Goal: Task Accomplishment & Management: Manage account settings

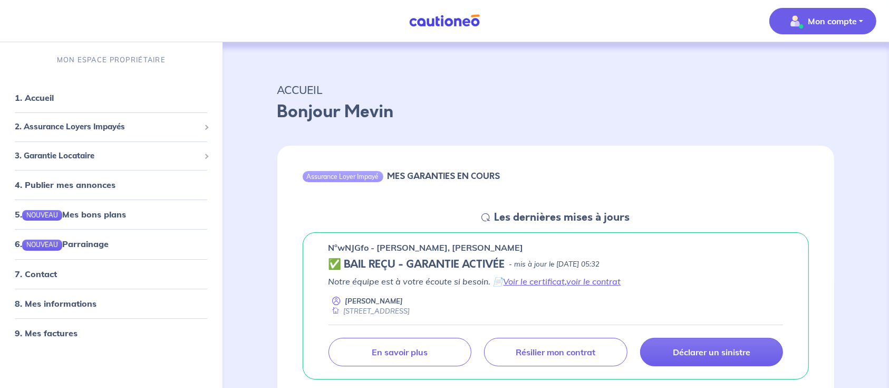
click at [840, 18] on p "Mon compte" at bounding box center [832, 21] width 49 height 13
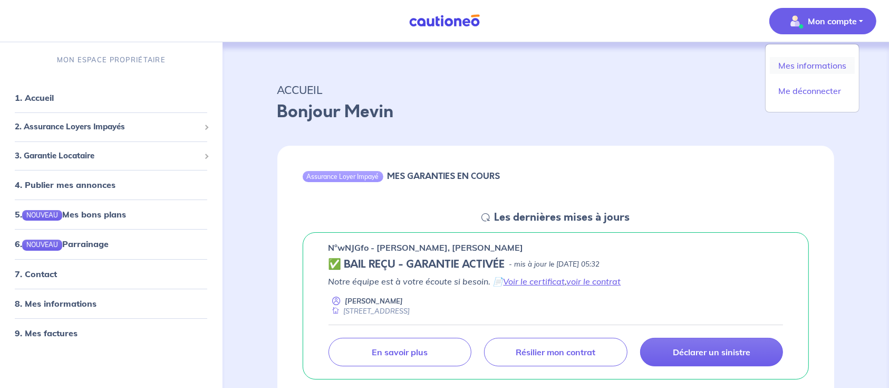
click at [814, 66] on link "Mes informations" at bounding box center [812, 65] width 85 height 17
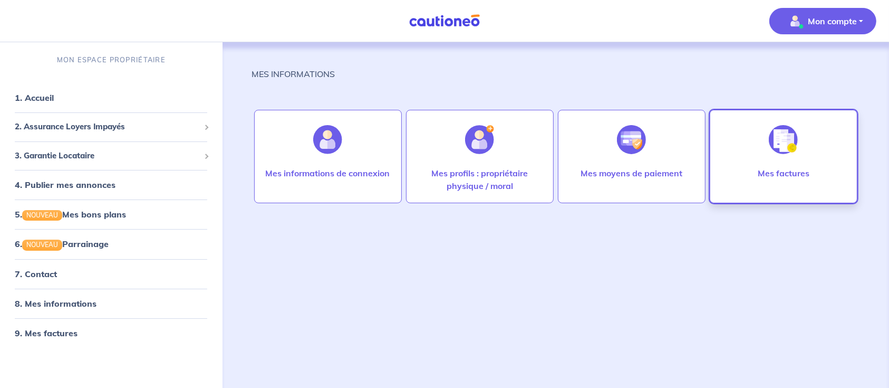
click at [759, 186] on div "Mes factures" at bounding box center [783, 184] width 69 height 34
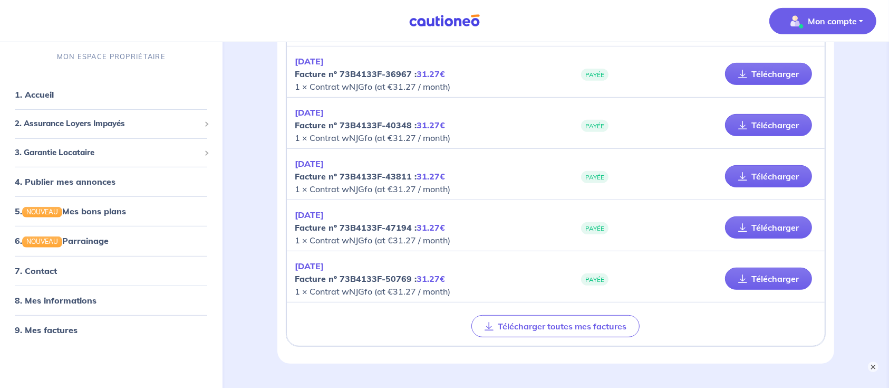
scroll to position [498, 0]
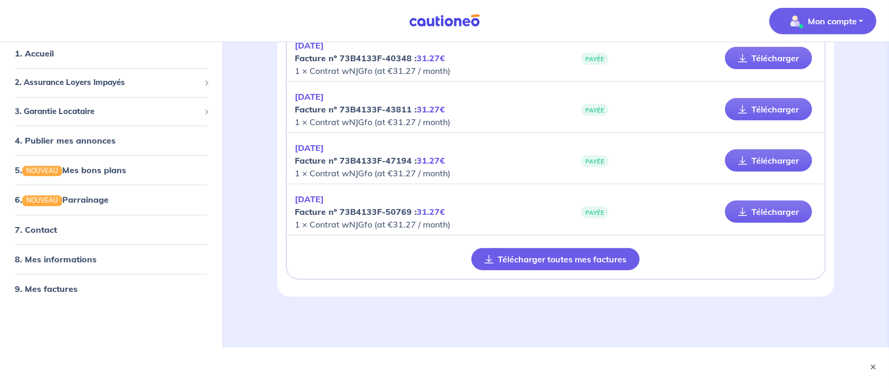
click at [532, 257] on button "Télécharger toutes mes factures" at bounding box center [555, 259] width 168 height 22
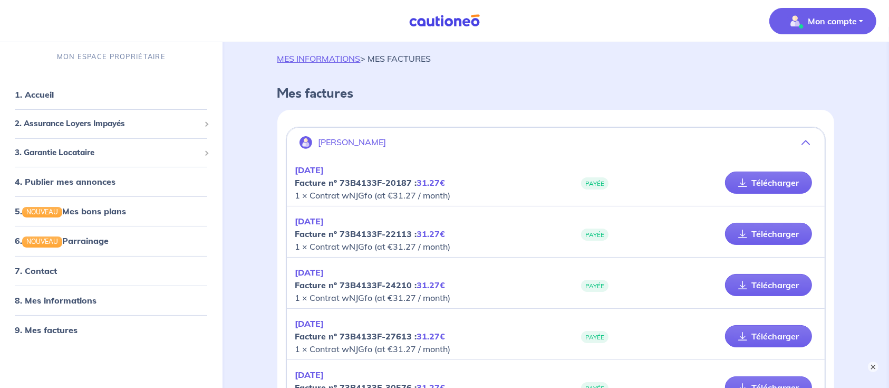
scroll to position [9, 0]
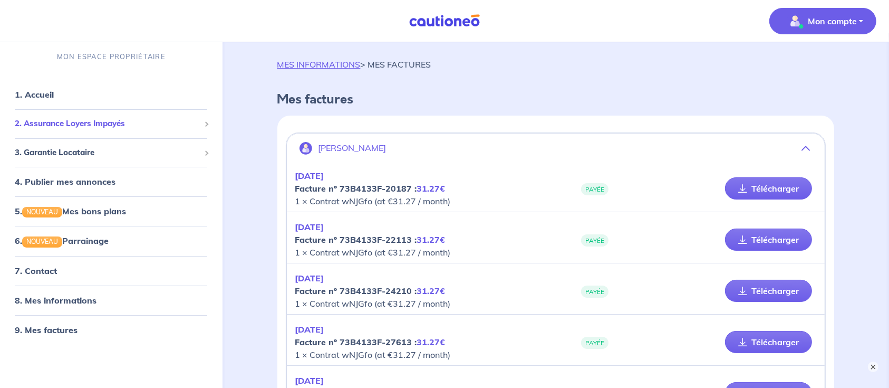
click at [58, 130] on div "2. Assurance Loyers Impayés" at bounding box center [111, 123] width 214 height 21
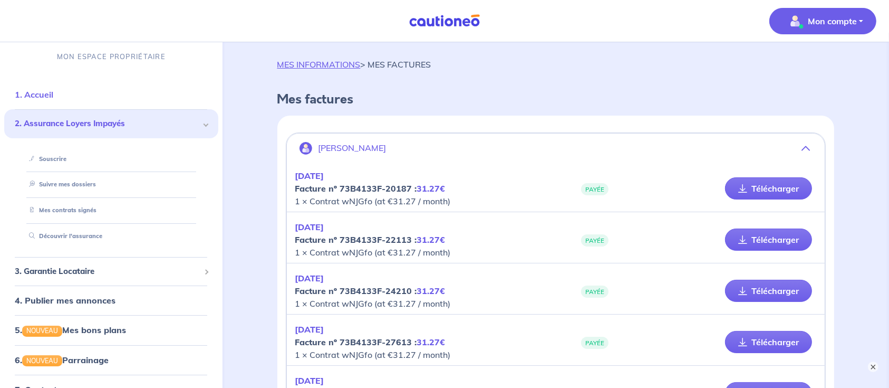
click at [29, 95] on link "1. Accueil" at bounding box center [34, 94] width 38 height 11
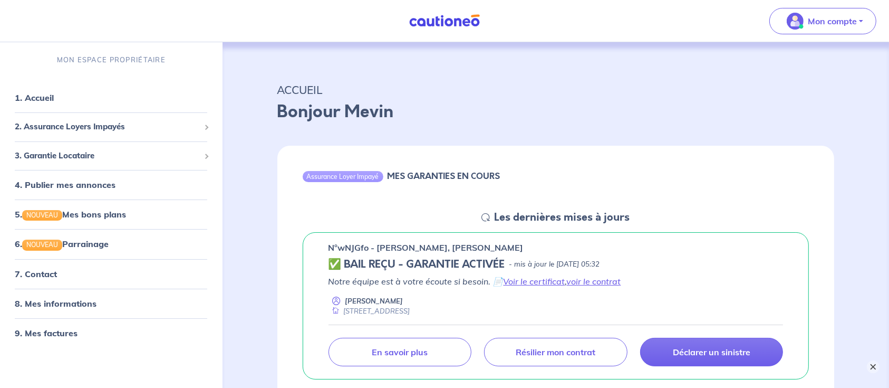
click at [873, 368] on button "×" at bounding box center [873, 366] width 13 height 13
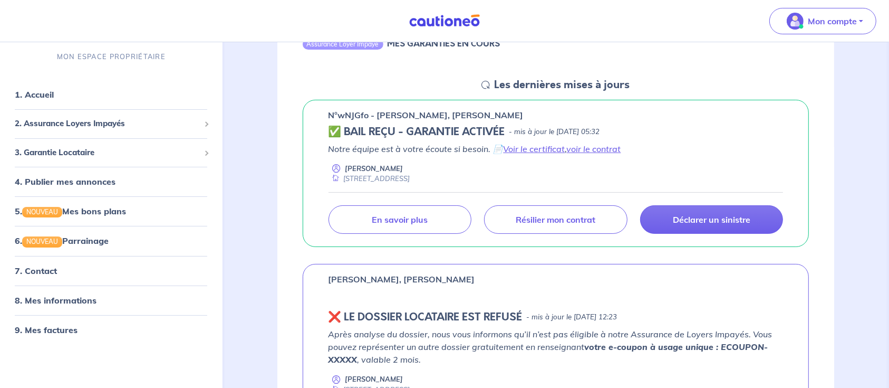
scroll to position [135, 0]
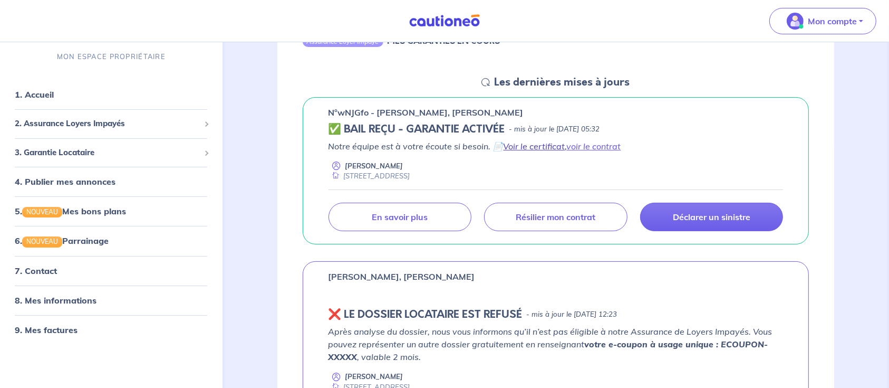
click at [526, 149] on link "Voir le certificat" at bounding box center [535, 146] width 62 height 11
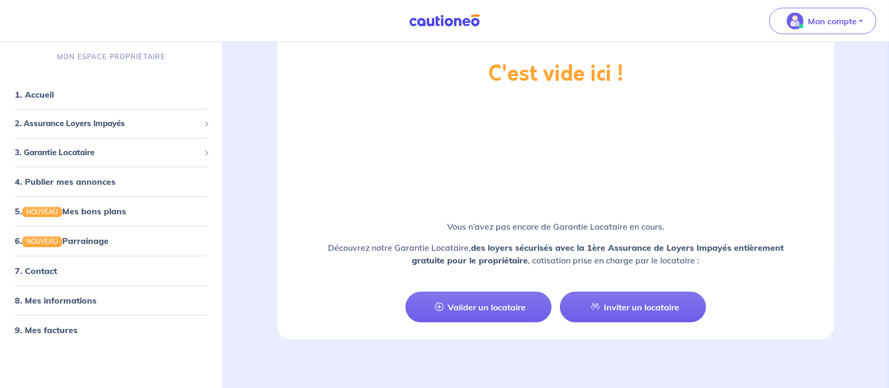
scroll to position [990, 0]
